Goal: Transaction & Acquisition: Purchase product/service

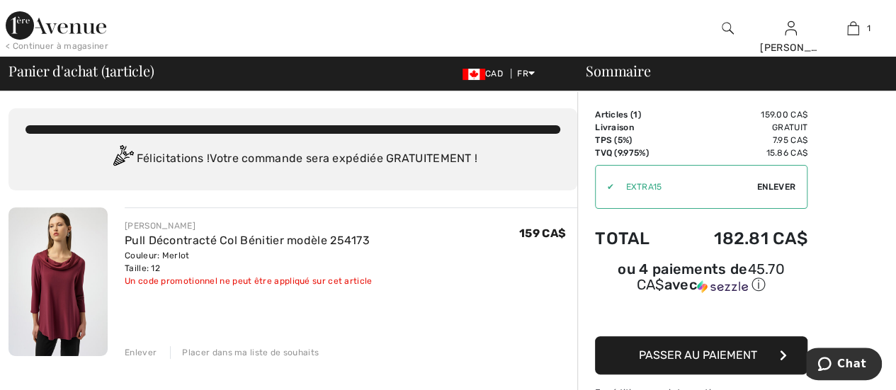
click at [789, 183] on span "Enlever" at bounding box center [776, 187] width 38 height 13
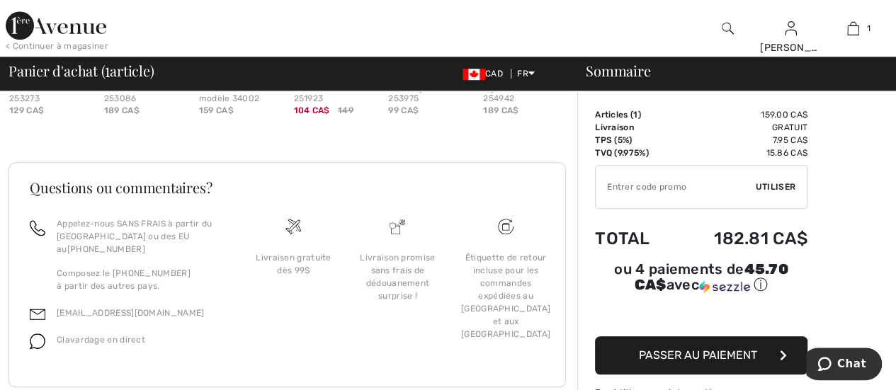
scroll to position [529, 0]
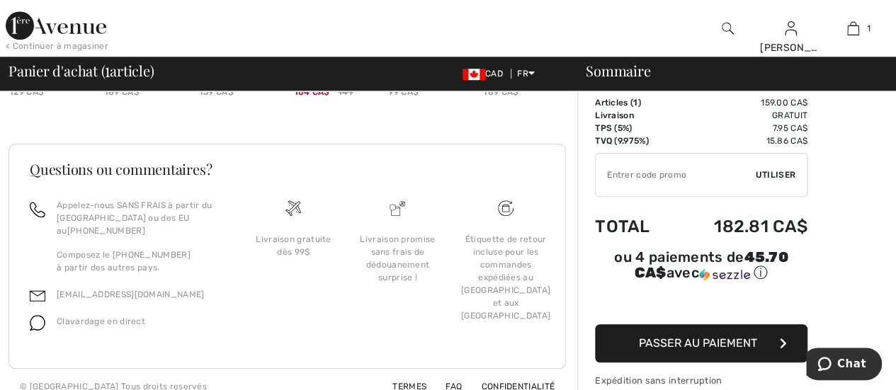
click at [731, 336] on button "Passer au paiement" at bounding box center [701, 343] width 212 height 38
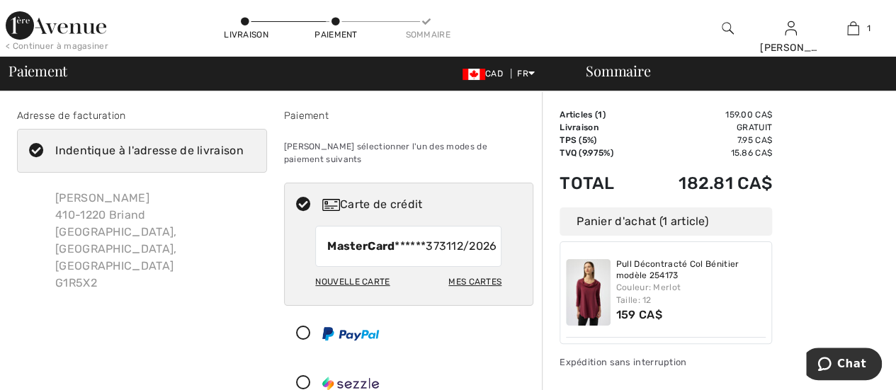
click at [378, 285] on div "Nouvelle carte" at bounding box center [352, 282] width 74 height 24
radio input "true"
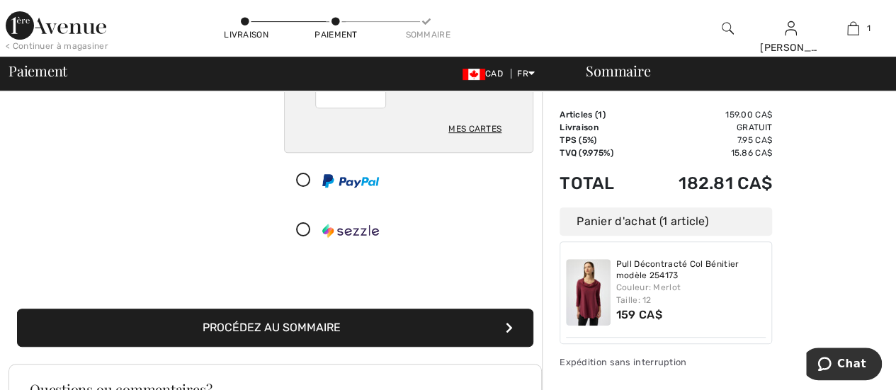
scroll to position [262, 0]
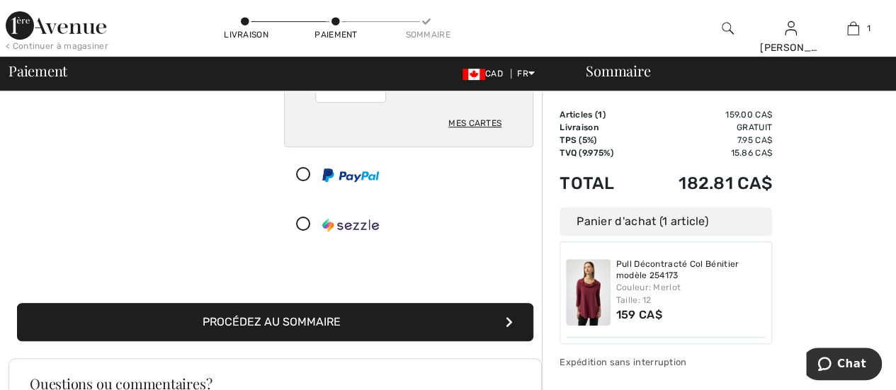
click at [484, 303] on button "Procédez au sommaire" at bounding box center [275, 322] width 516 height 38
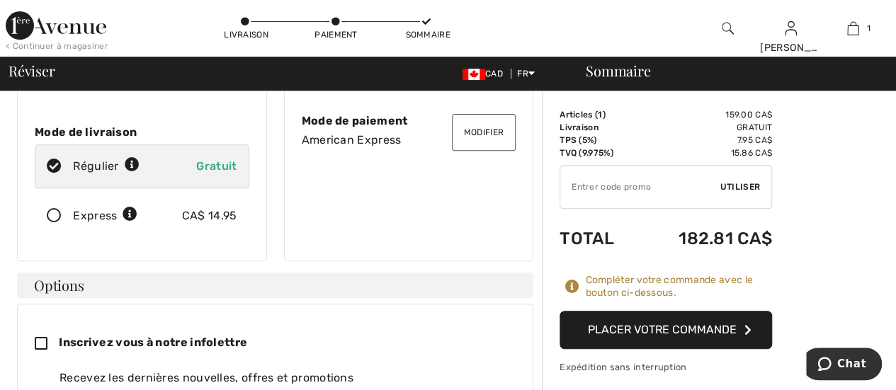
scroll to position [207, 0]
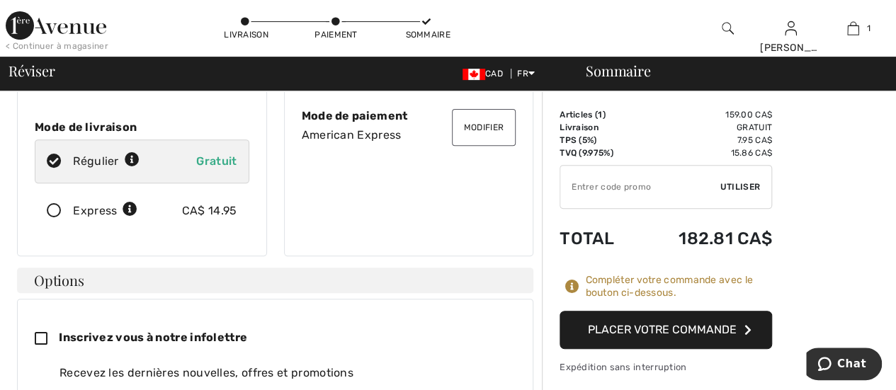
click at [695, 328] on button "Placer votre commande" at bounding box center [665, 330] width 212 height 38
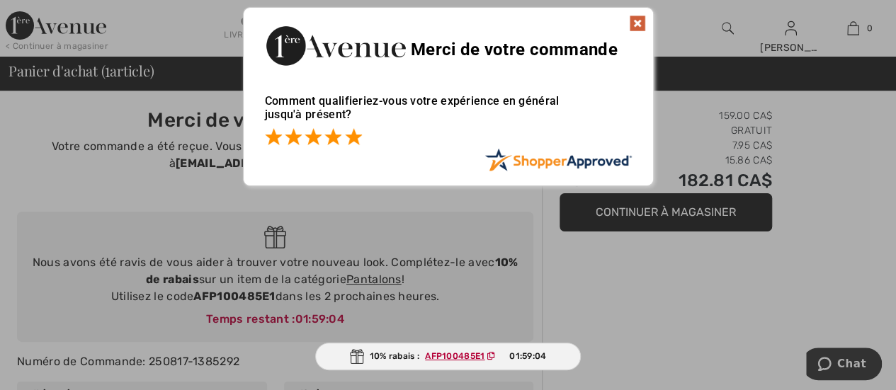
click at [353, 137] on span at bounding box center [353, 136] width 17 height 17
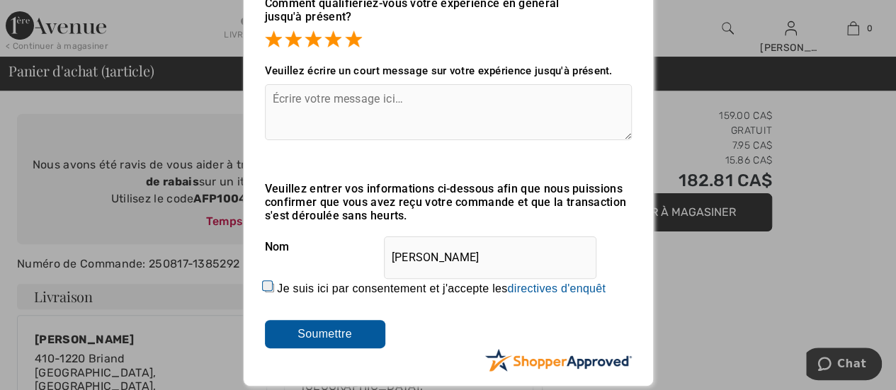
scroll to position [101, 0]
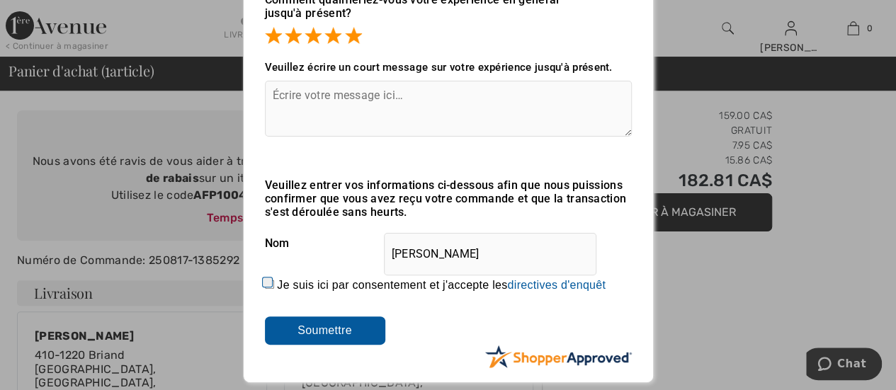
click at [266, 284] on input "Je suis ici par consentement et j'accepte les En soumettant une évaluation, vou…" at bounding box center [269, 284] width 9 height 9
checkbox input "true"
click at [283, 326] on input "Soumettre" at bounding box center [325, 331] width 120 height 28
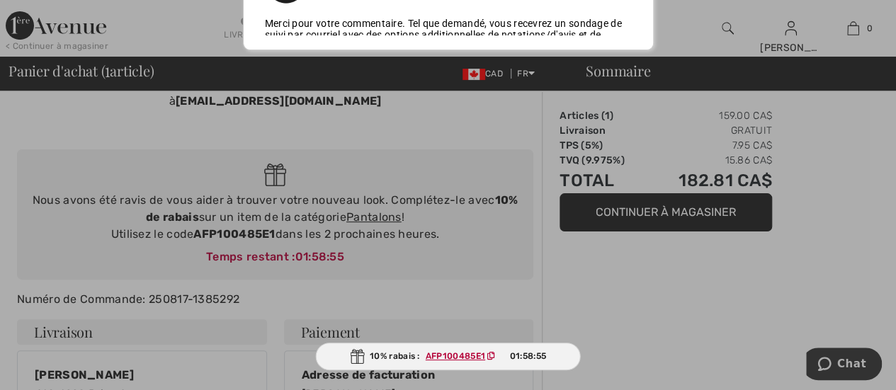
scroll to position [0, 0]
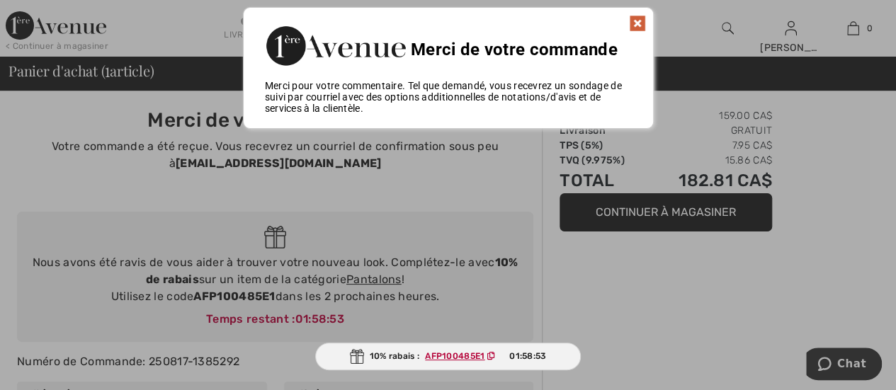
click at [640, 25] on img at bounding box center [637, 23] width 17 height 17
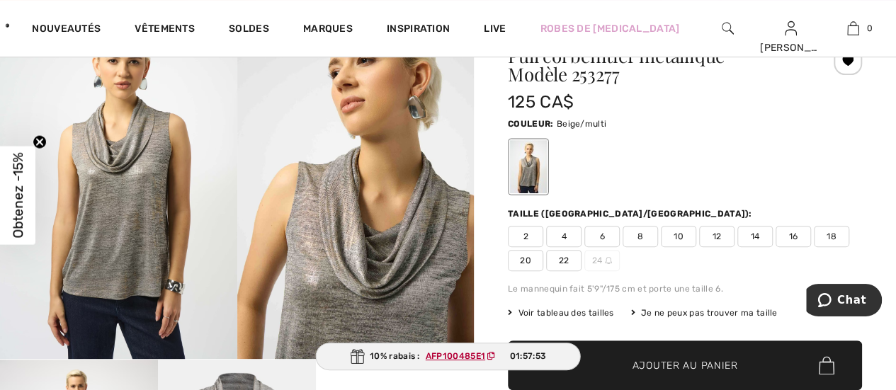
scroll to position [140, 0]
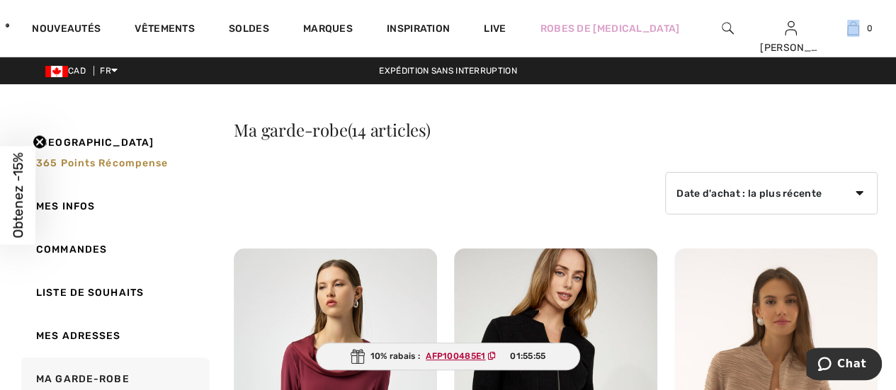
click at [895, 38] on html "Nous respectons votre vie privée. Nous utilisons des cookies pour améliorer vot…" at bounding box center [448, 195] width 896 height 390
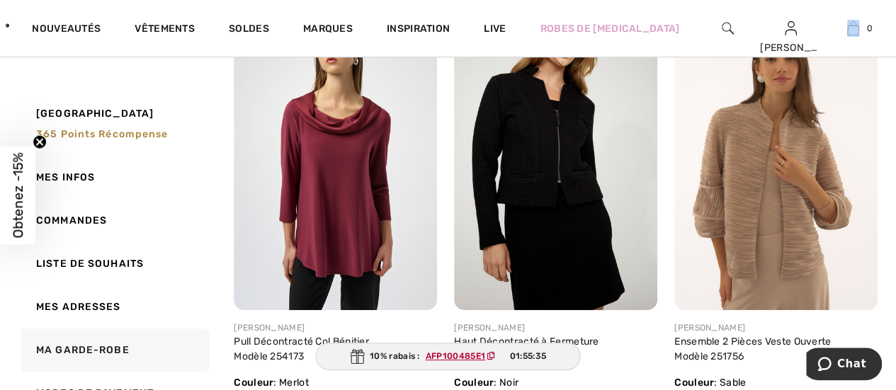
scroll to position [232, 0]
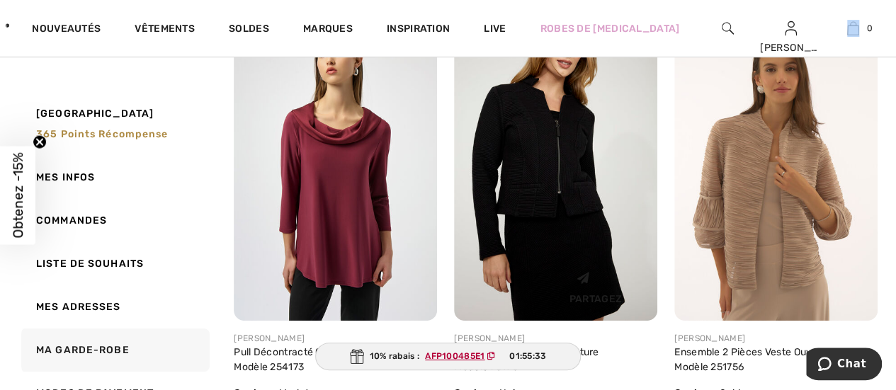
click at [557, 169] on img at bounding box center [555, 168] width 203 height 305
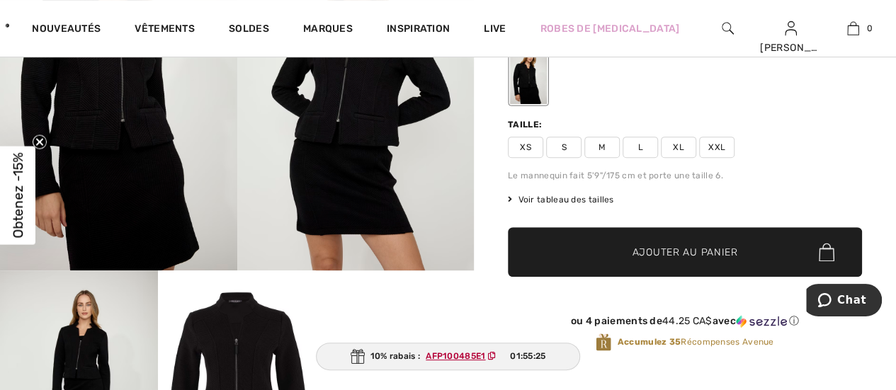
scroll to position [241, 0]
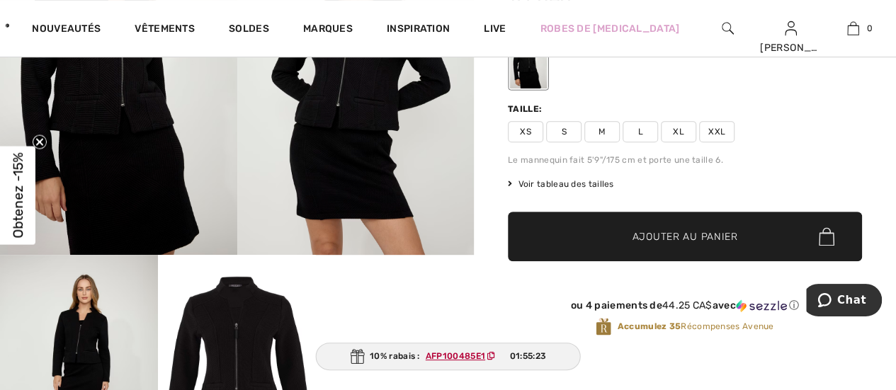
click at [596, 181] on span "Voir tableau des tailles" at bounding box center [561, 184] width 106 height 13
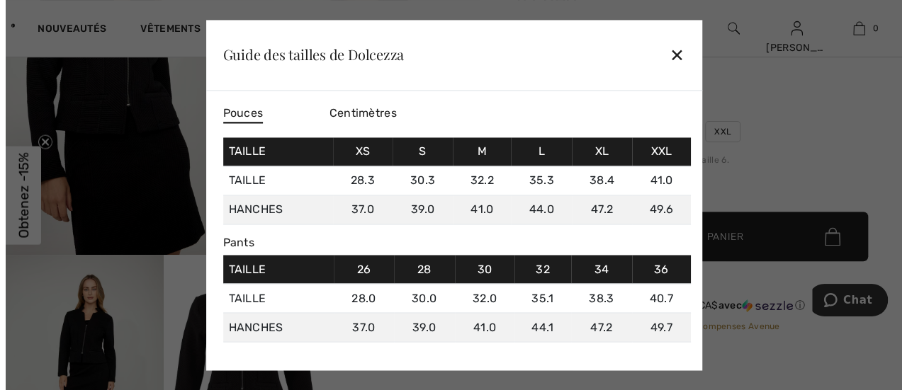
scroll to position [242, 0]
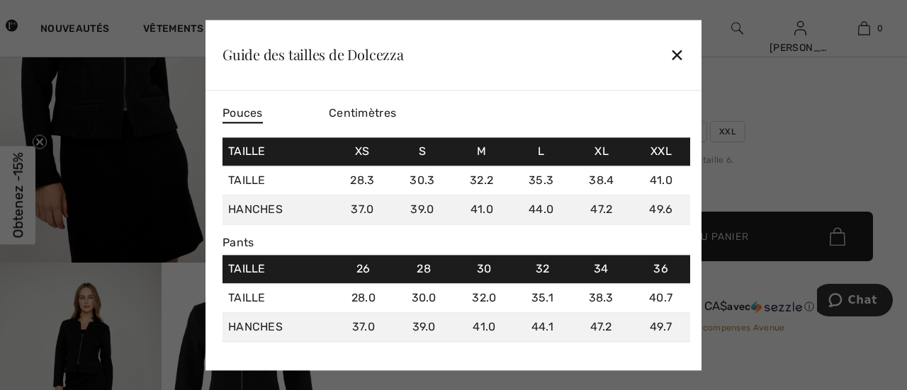
click at [674, 57] on div "✕" at bounding box center [676, 55] width 15 height 30
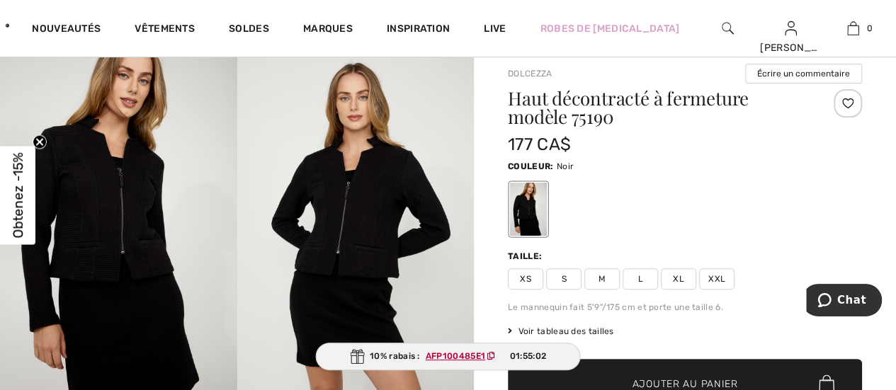
scroll to position [86, 0]
